Goal: Information Seeking & Learning: Check status

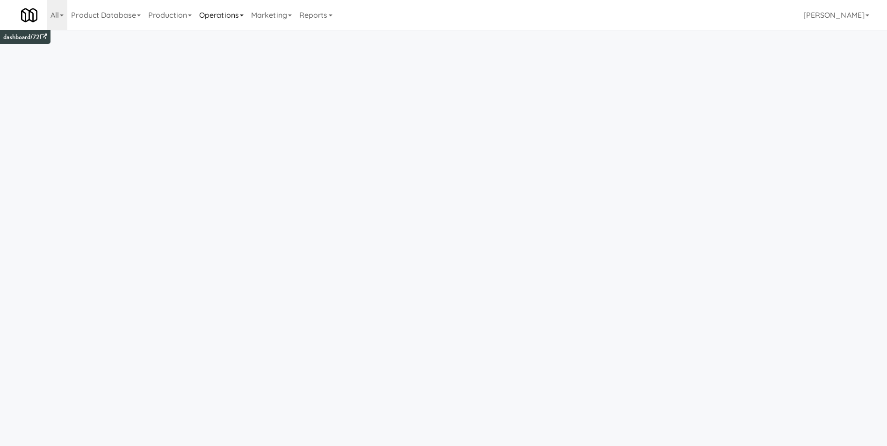
click at [222, 15] on link "Operations" at bounding box center [221, 15] width 52 height 30
click at [165, 15] on link "Production" at bounding box center [169, 15] width 51 height 30
click at [331, 14] on link "Reports" at bounding box center [315, 15] width 41 height 30
click at [324, 70] on link "Payouts" at bounding box center [332, 73] width 75 height 17
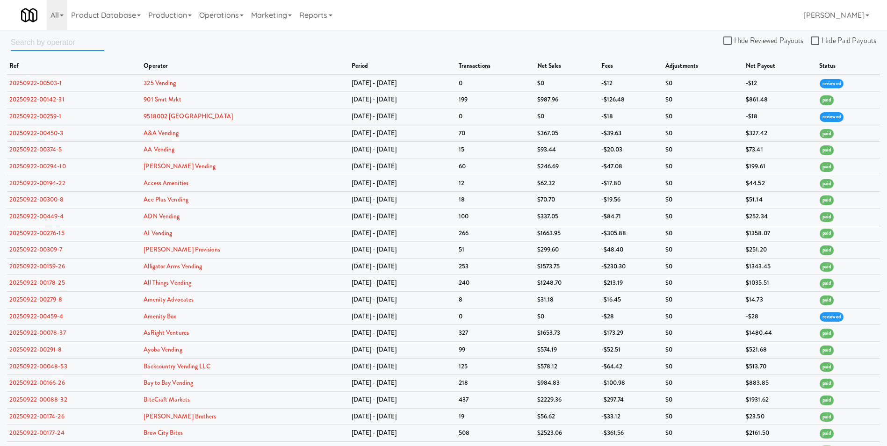
click at [40, 43] on input "text" at bounding box center [57, 42] width 93 height 17
paste input "B-Suite Amenities, LLC"
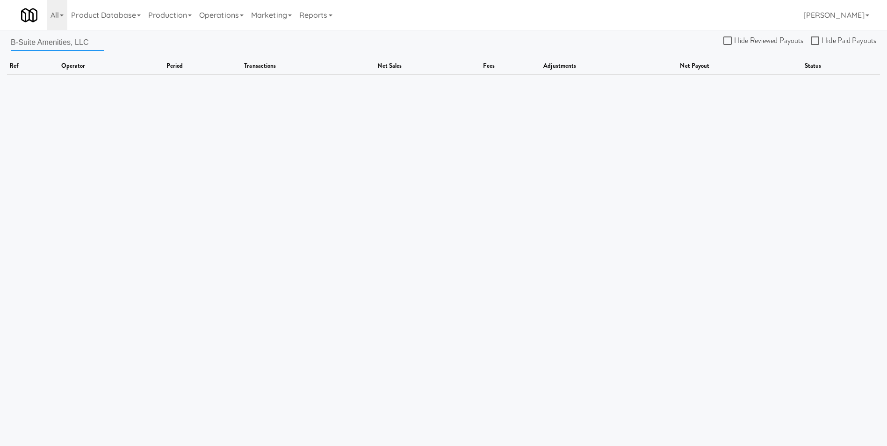
click at [91, 44] on input "B-Suite Amenities, LLC" at bounding box center [57, 42] width 93 height 17
type input "B-Suite Amenities"
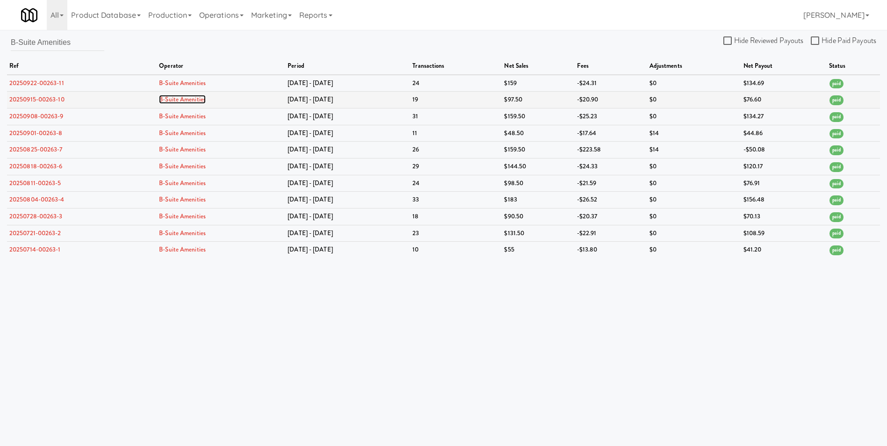
click at [184, 99] on link "B-Suite Amenities" at bounding box center [182, 99] width 47 height 9
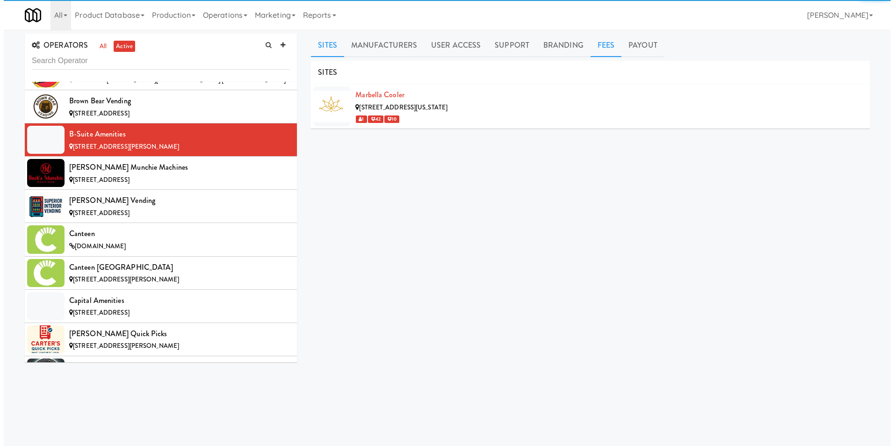
scroll to position [1360, 0]
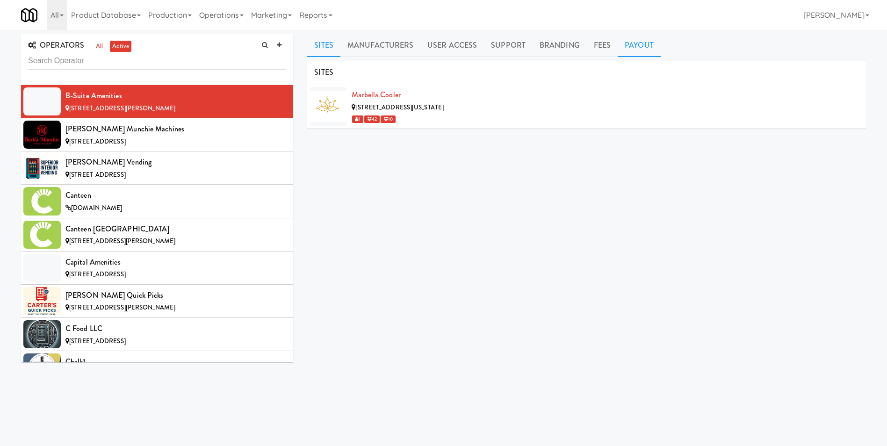
click at [630, 47] on link "Payout" at bounding box center [638, 45] width 43 height 23
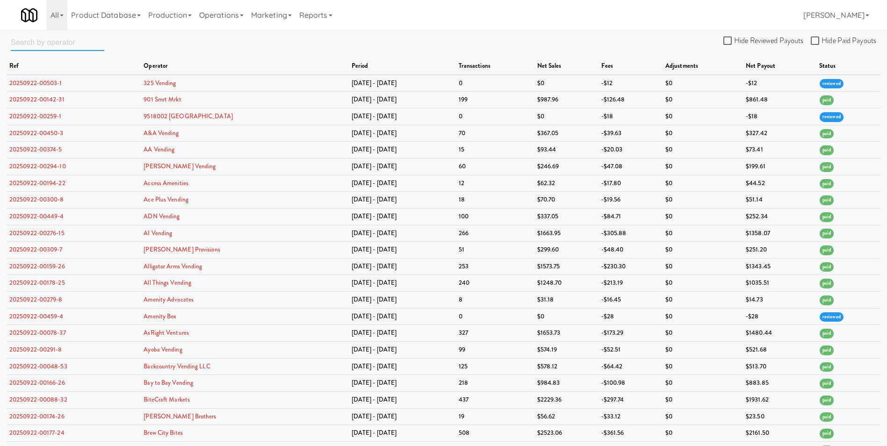
click at [57, 39] on input "text" at bounding box center [57, 42] width 93 height 17
paste input "B-Suite Amenities, LLC"
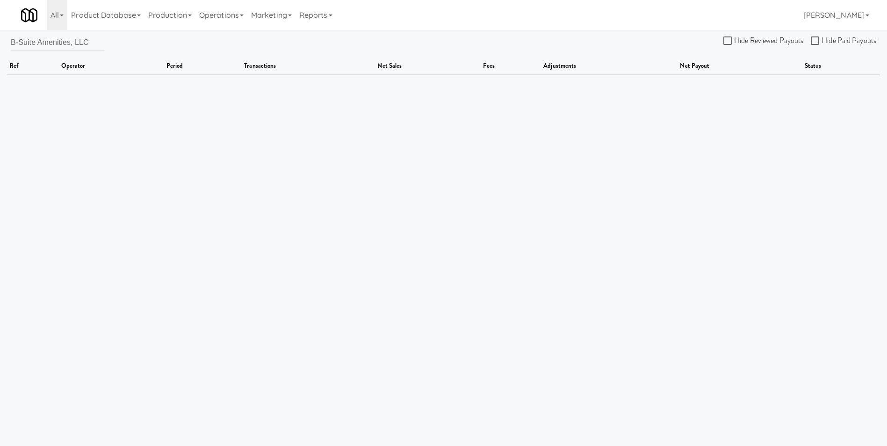
click at [96, 37] on div "B-Suite Amenities, LLC Hide Reviewed Payouts Hide Paid Payouts ref operator per…" at bounding box center [443, 55] width 887 height 42
click at [90, 44] on input "B-Suite Amenities, LLC" at bounding box center [57, 42] width 93 height 17
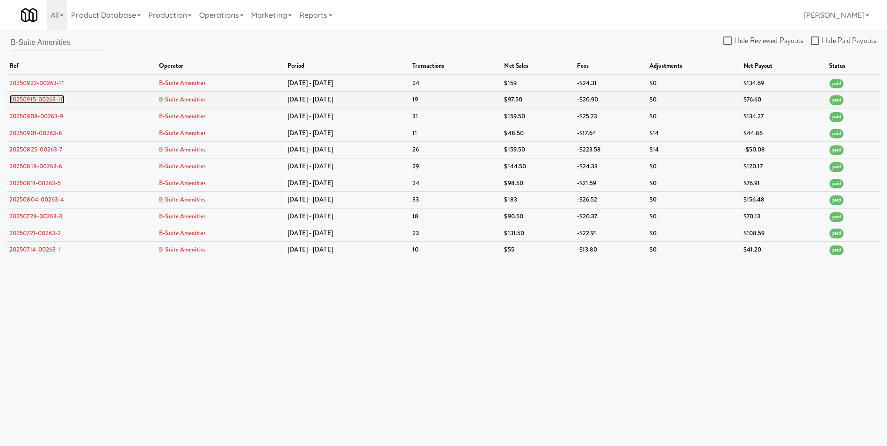
click at [47, 96] on link "20250915-00263-10" at bounding box center [36, 99] width 55 height 9
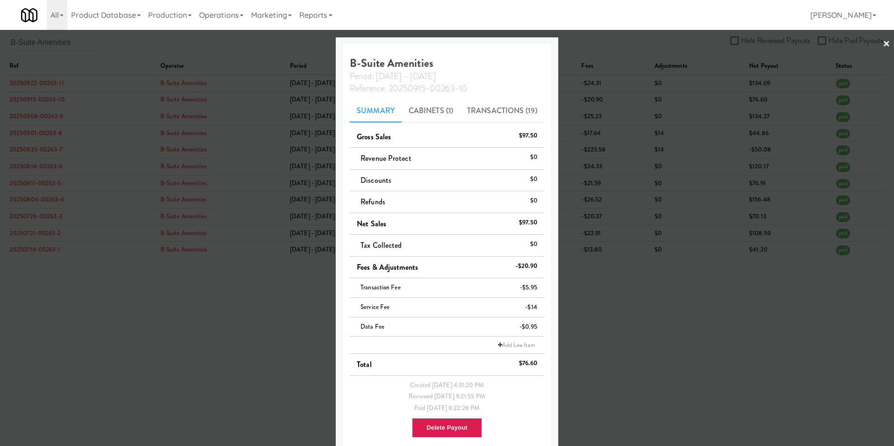
click at [882, 43] on link "×" at bounding box center [885, 44] width 7 height 29
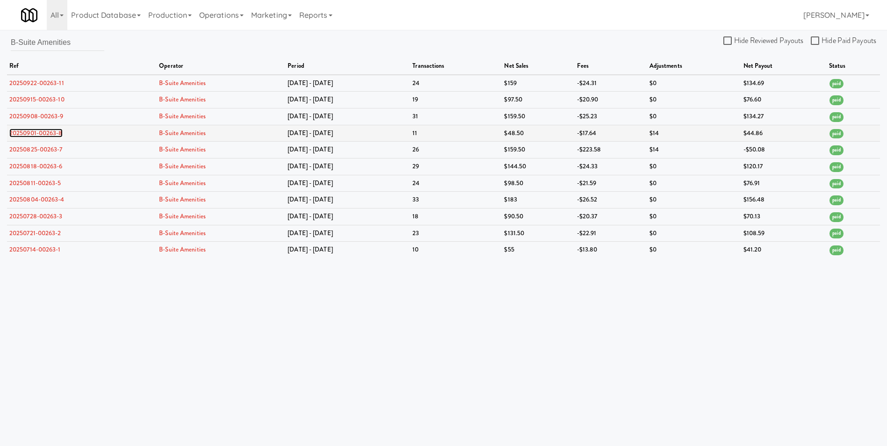
click at [36, 134] on link "20250901-00263-8" at bounding box center [35, 133] width 53 height 9
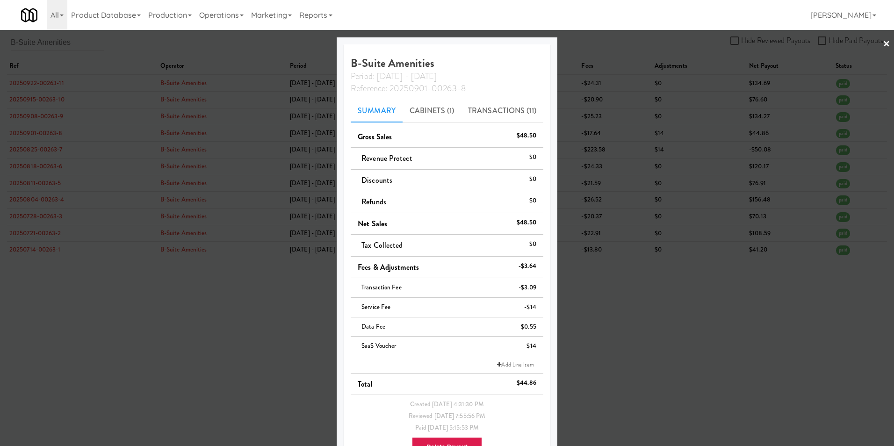
click at [882, 38] on link "×" at bounding box center [885, 44] width 7 height 29
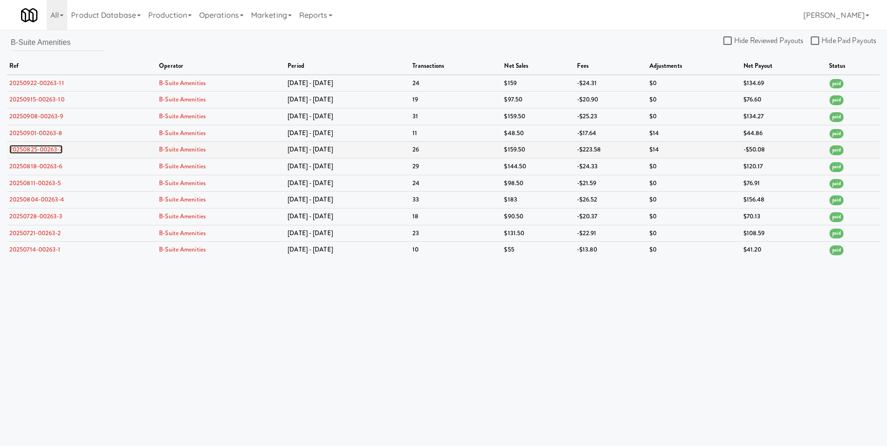
click at [32, 150] on link "20250825-00263-7" at bounding box center [35, 149] width 53 height 9
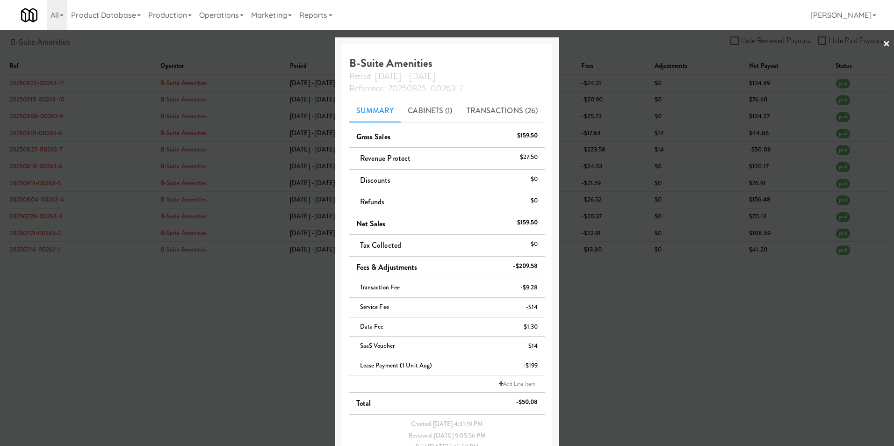
click at [882, 42] on link "×" at bounding box center [885, 44] width 7 height 29
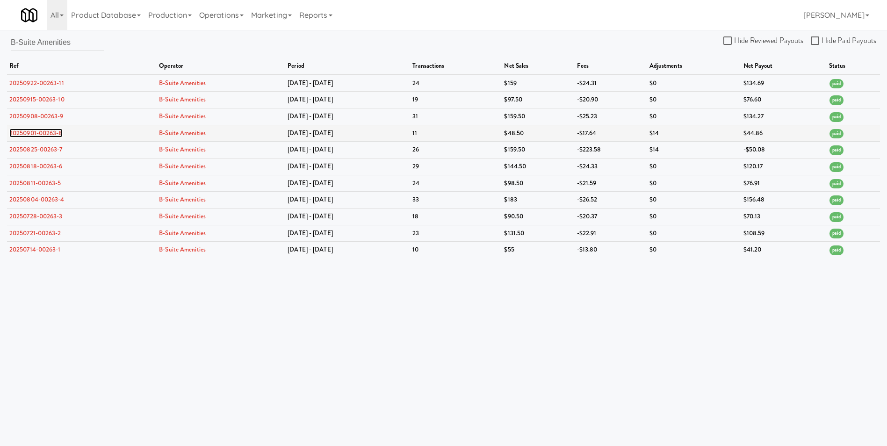
click at [42, 134] on link "20250901-00263-8" at bounding box center [35, 133] width 53 height 9
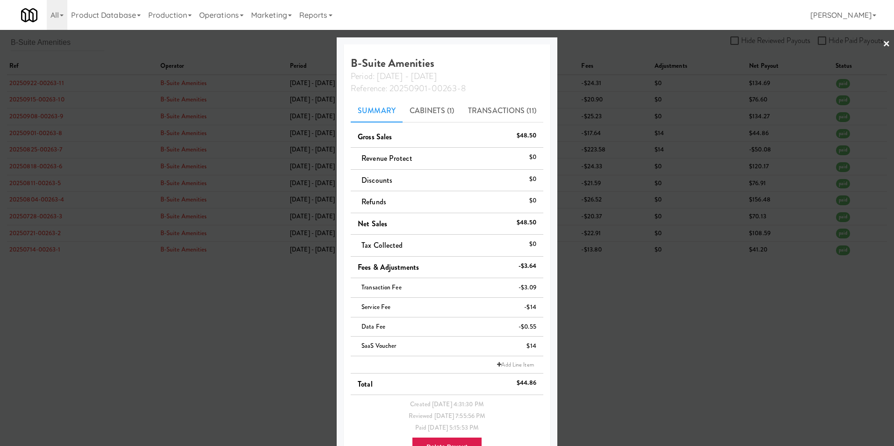
click at [882, 42] on link "×" at bounding box center [885, 44] width 7 height 29
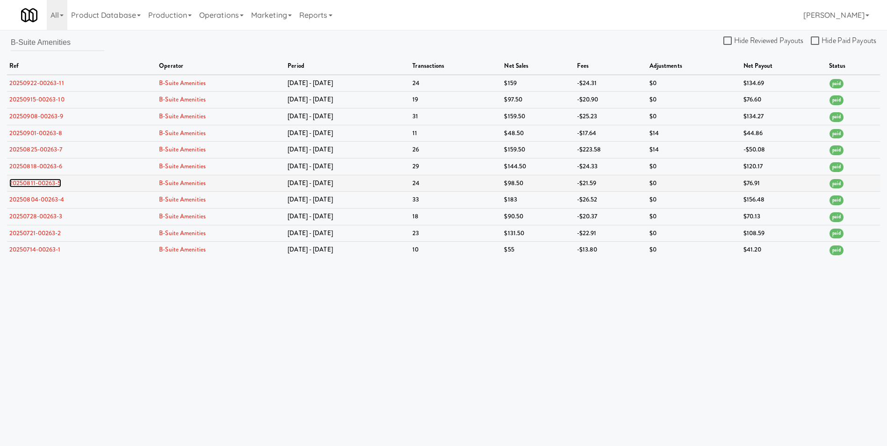
click at [45, 186] on link "20250811-00263-5" at bounding box center [35, 183] width 52 height 9
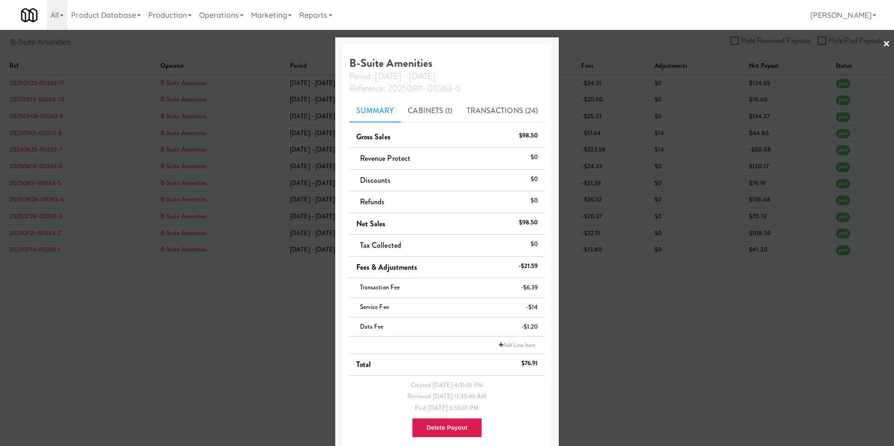
click at [882, 42] on link "×" at bounding box center [885, 44] width 7 height 29
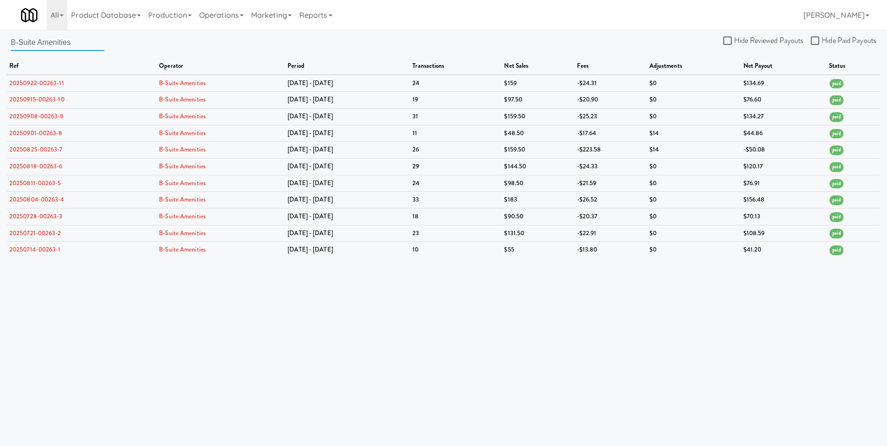
drag, startPoint x: 87, startPoint y: 44, endPoint x: -37, endPoint y: 57, distance: 125.0
click at [0, 57] on html "Okay Okay Select date: previous 2025-Sep next Su Mo Tu We Th Fr Sa 31 1 2 3 4 5…" at bounding box center [443, 223] width 887 height 446
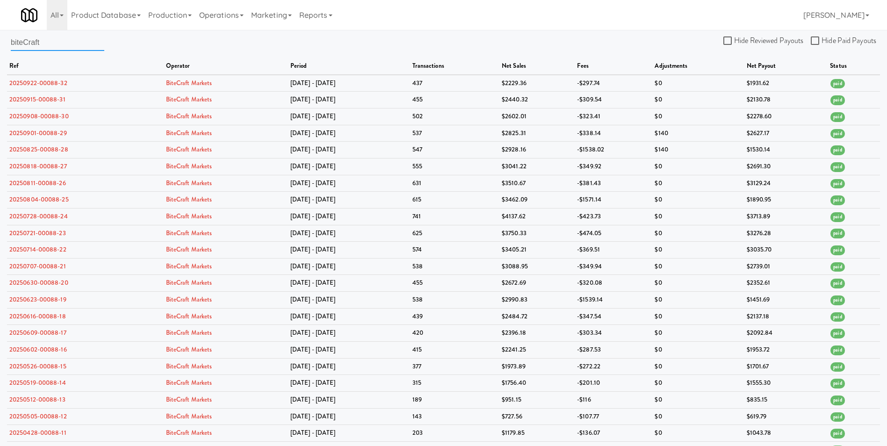
drag, startPoint x: 50, startPoint y: 41, endPoint x: -130, endPoint y: 53, distance: 180.8
click at [0, 53] on html "Okay Okay Select date: previous 2025-Sep next Su Mo Tu We Th Fr Sa 31 1 2 3 4 5…" at bounding box center [443, 223] width 887 height 446
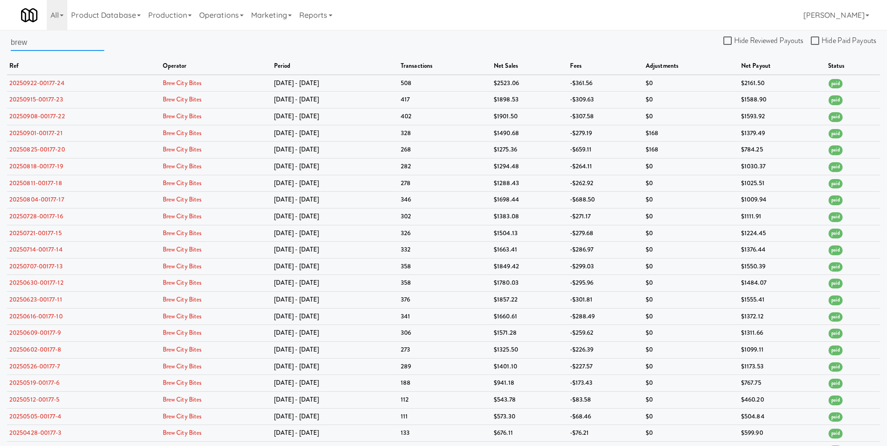
drag, startPoint x: 37, startPoint y: 39, endPoint x: -55, endPoint y: 43, distance: 92.6
click at [0, 43] on html "Okay Okay Select date: previous 2025-Sep next Su Mo Tu We Th Fr Sa 31 1 2 3 4 5…" at bounding box center [443, 223] width 887 height 446
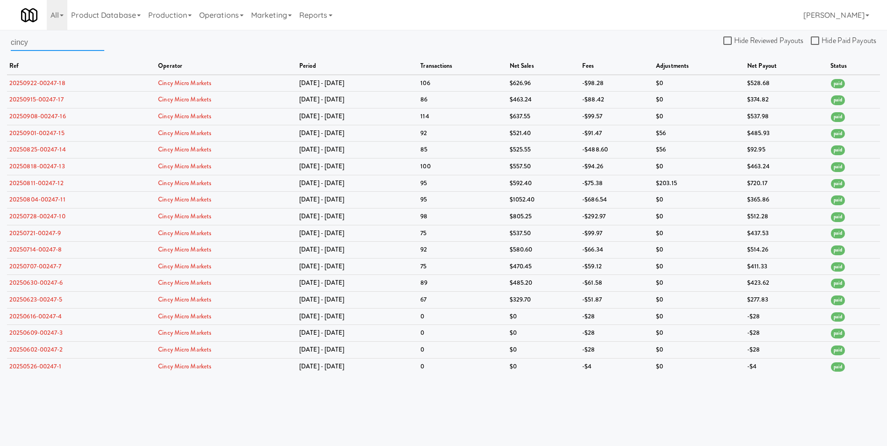
drag, startPoint x: 75, startPoint y: 46, endPoint x: 0, endPoint y: 37, distance: 76.2
click at [0, 37] on html "Okay Okay Select date: previous 2025-Sep next Su Mo Tu We Th Fr Sa 31 1 2 3 4 5…" at bounding box center [443, 223] width 887 height 446
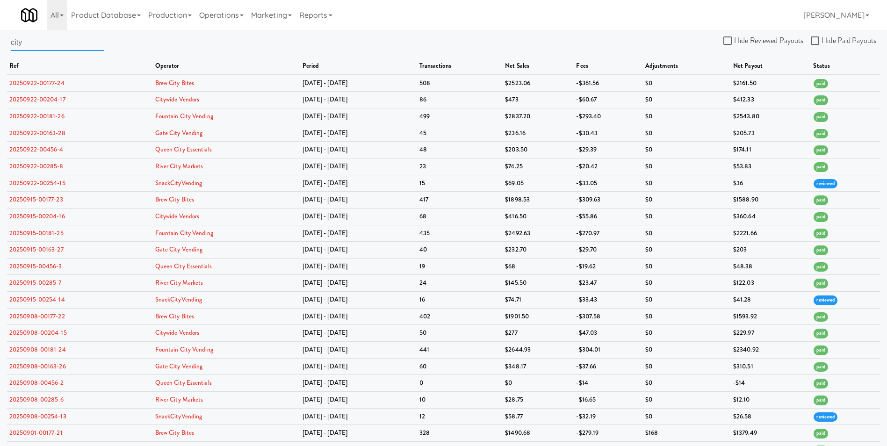
click at [38, 43] on input "city" at bounding box center [57, 42] width 93 height 17
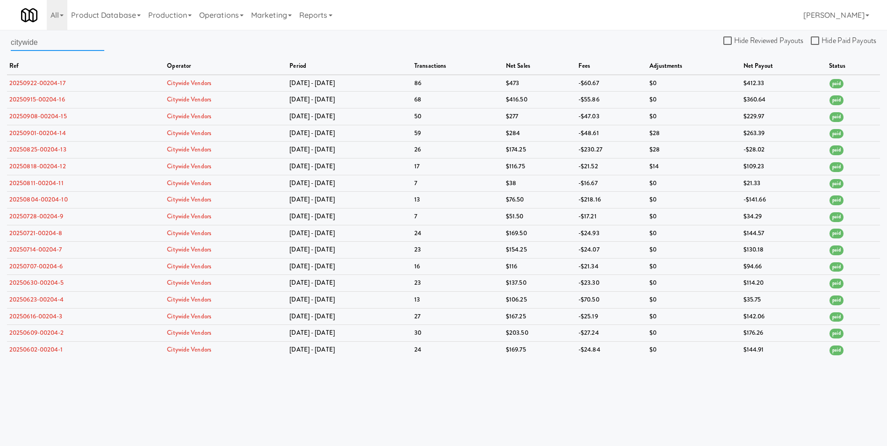
drag, startPoint x: 50, startPoint y: 43, endPoint x: -8, endPoint y: 41, distance: 58.5
click at [0, 41] on html "Okay Okay Select date: previous 2025-Sep next Su Mo Tu We Th Fr Sa 31 1 2 3 4 5…" at bounding box center [443, 223] width 887 height 446
paste input "City Wide Vendors"
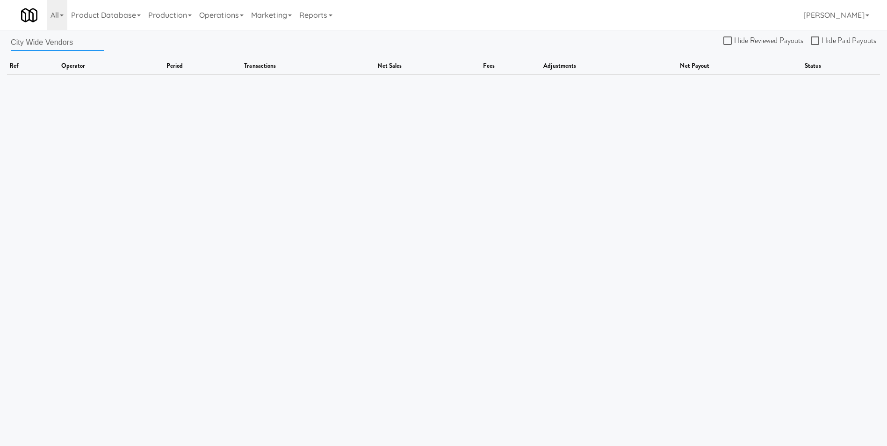
drag, startPoint x: 73, startPoint y: 45, endPoint x: 46, endPoint y: 39, distance: 28.1
click at [46, 39] on input "City Wide Vendors" at bounding box center [57, 42] width 93 height 17
click at [44, 43] on input "City Wide" at bounding box center [57, 42] width 93 height 17
drag, startPoint x: 46, startPoint y: 43, endPoint x: -114, endPoint y: 50, distance: 159.5
click at [0, 50] on html "Okay Okay Select date: previous 2025-Sep next Su Mo Tu We Th Fr Sa 31 1 2 3 4 5…" at bounding box center [443, 223] width 887 height 446
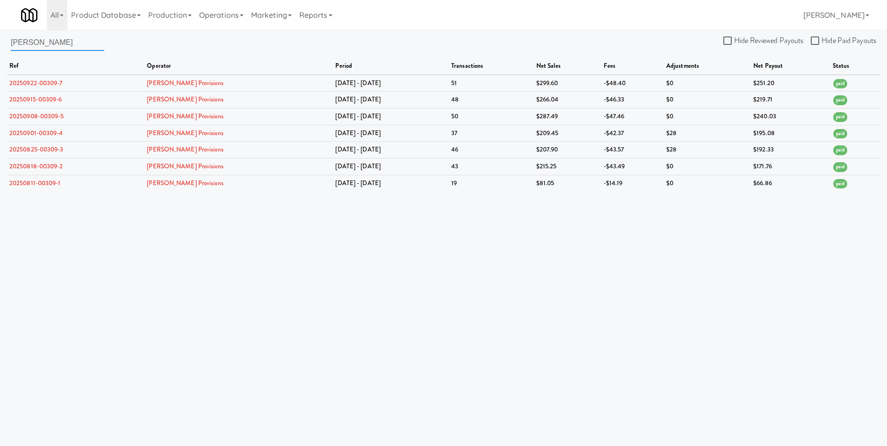
drag, startPoint x: 40, startPoint y: 42, endPoint x: -16, endPoint y: 47, distance: 56.3
click at [0, 47] on html "Okay Okay Select date: previous 2025-Sep next Su Mo Tu We Th Fr Sa 31 1 2 3 4 5…" at bounding box center [443, 223] width 887 height 446
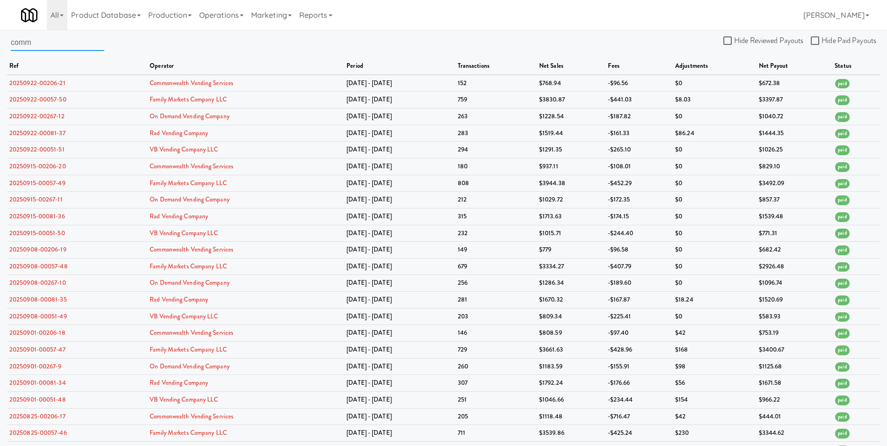
click at [51, 45] on input "comm" at bounding box center [57, 42] width 93 height 17
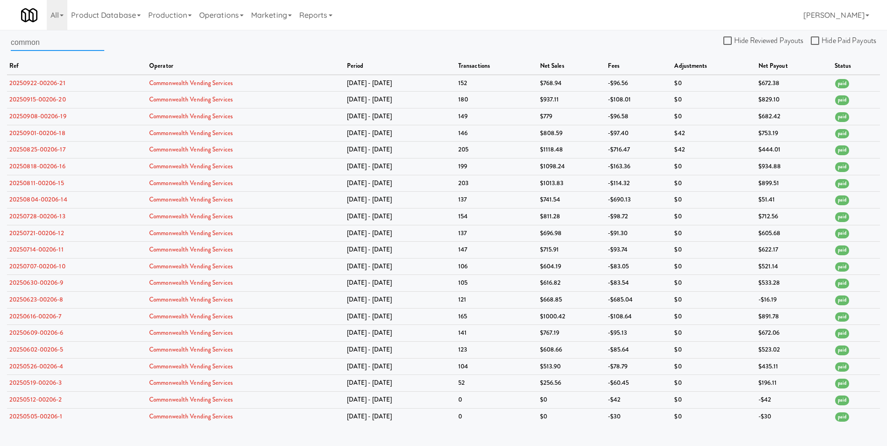
drag, startPoint x: 48, startPoint y: 44, endPoint x: -104, endPoint y: 44, distance: 151.4
click at [0, 44] on html "Okay Okay Select date: previous 2025-Sep next Su Mo Tu We Th Fr Sa 31 1 2 3 4 5…" at bounding box center [443, 223] width 887 height 446
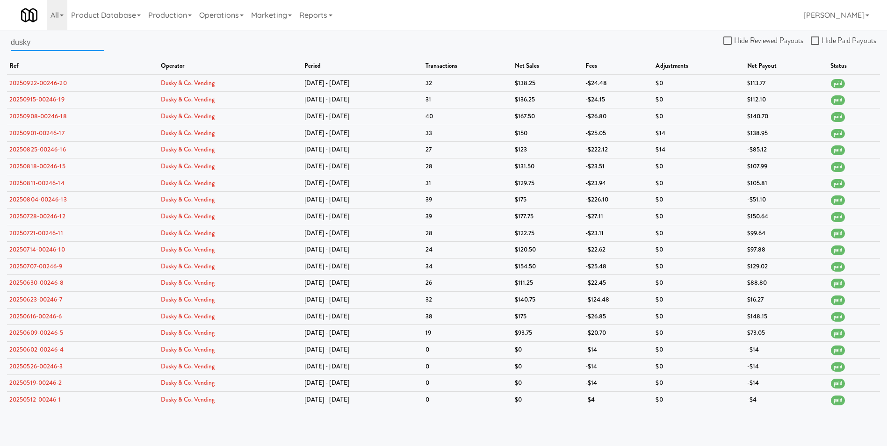
drag, startPoint x: 36, startPoint y: 43, endPoint x: -66, endPoint y: 43, distance: 101.9
click at [0, 43] on html "Okay Okay Select date: previous 2025-Sep next Su Mo Tu We Th Fr Sa 31 1 2 3 4 5…" at bounding box center [443, 223] width 887 height 446
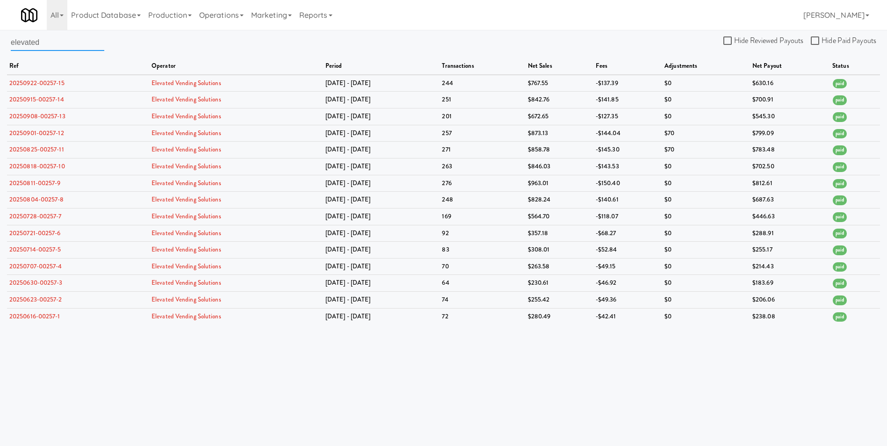
drag, startPoint x: 50, startPoint y: 41, endPoint x: -54, endPoint y: 42, distance: 104.2
click at [0, 42] on html "Okay Okay Select date: previous 2025-Sep next Su Mo Tu We Th Fr Sa 31 1 2 3 4 5…" at bounding box center [443, 223] width 887 height 446
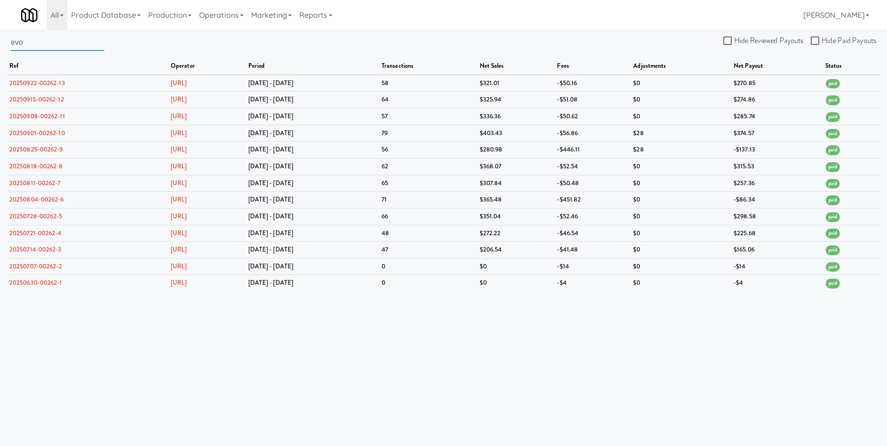
drag, startPoint x: 29, startPoint y: 39, endPoint x: -50, endPoint y: 47, distance: 79.0
click at [0, 47] on html "Okay Okay Select date: previous 2025-Sep next Su Mo Tu We Th Fr Sa 31 1 2 3 4 5…" at bounding box center [443, 223] width 887 height 446
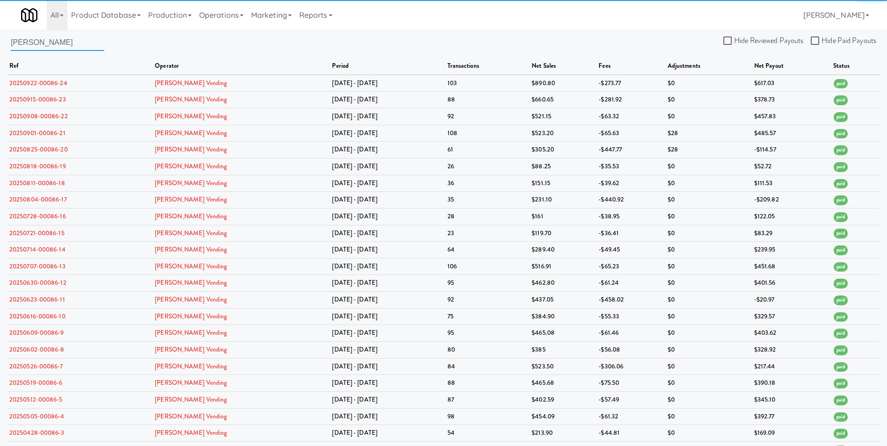
type input "[PERSON_NAME]"
